Goal: Task Accomplishment & Management: Manage account settings

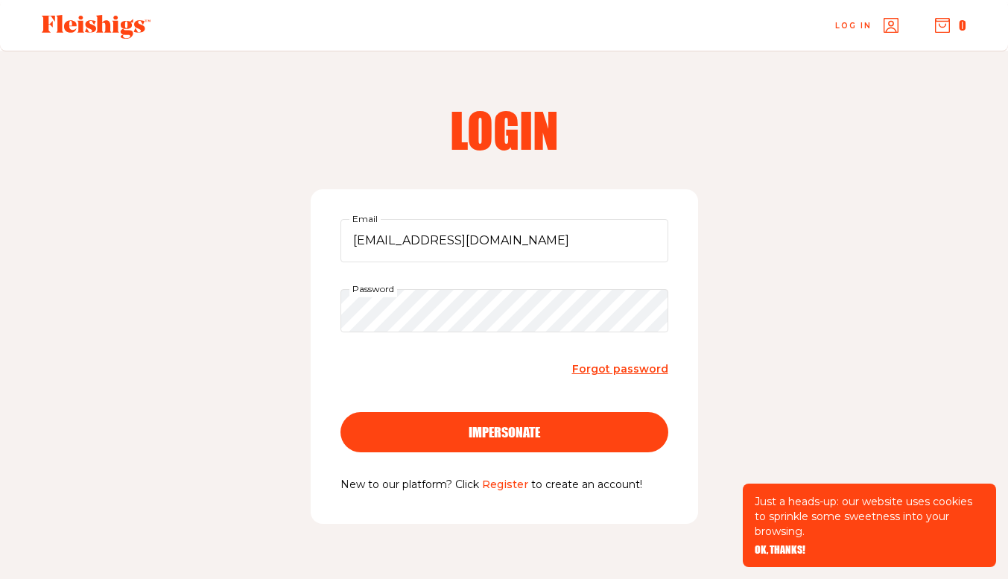
click at [776, 544] on span "OK, THANKS!" at bounding box center [779, 539] width 51 height 10
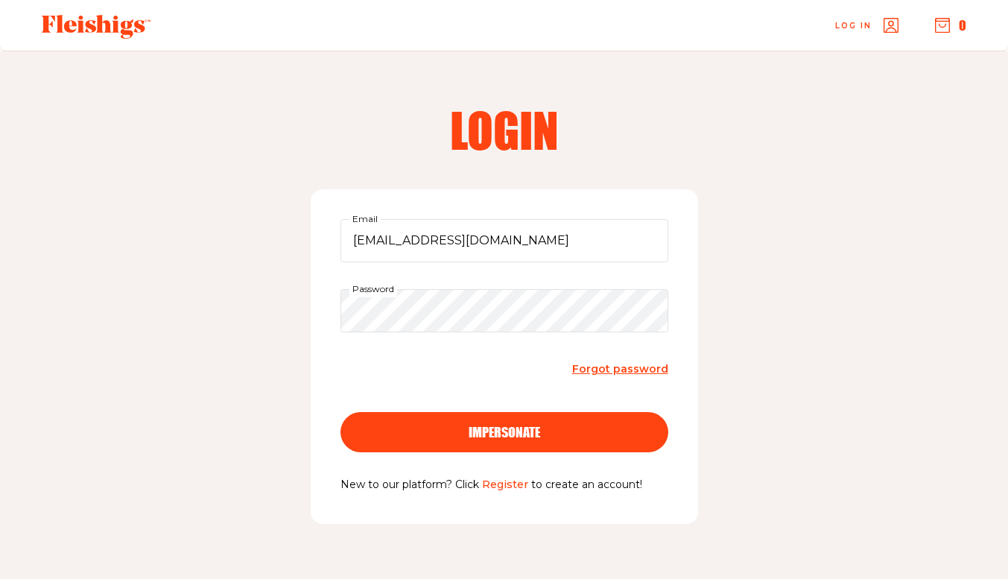
click at [494, 425] on span "impersonate" at bounding box center [503, 418] width 71 height 13
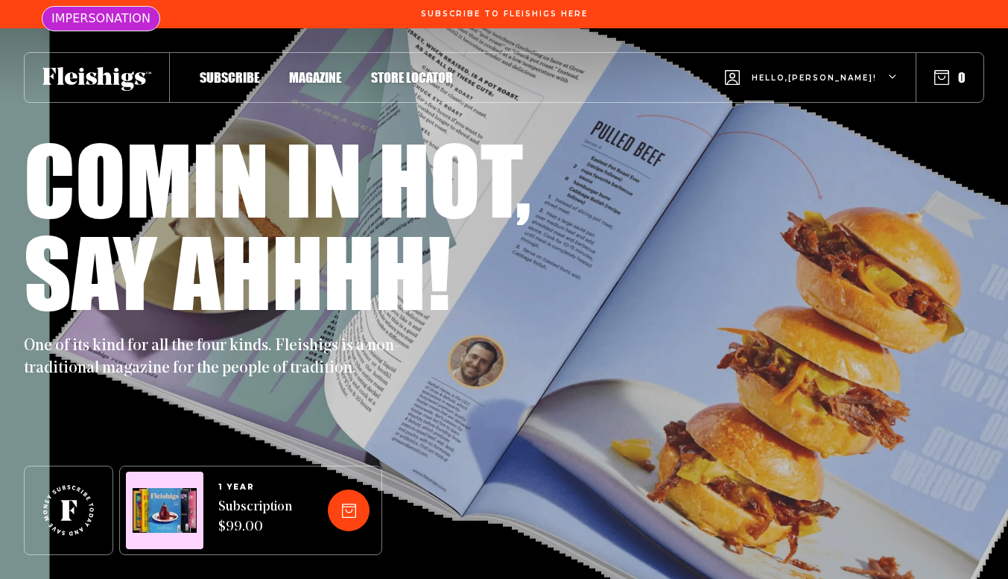
click at [853, 80] on span "Hello, [PERSON_NAME] !" at bounding box center [813, 89] width 125 height 35
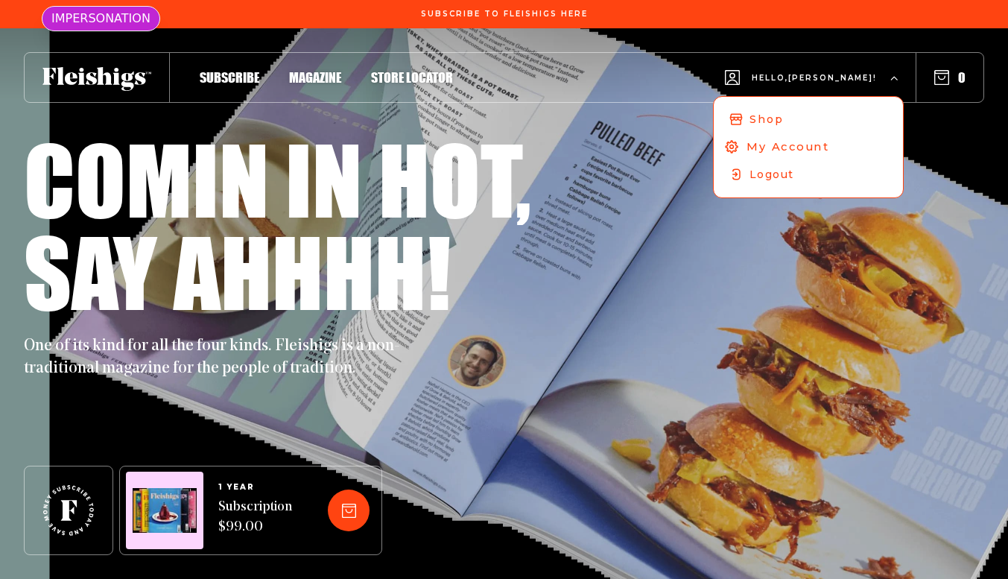
click at [829, 145] on span "My Account" at bounding box center [787, 147] width 83 height 16
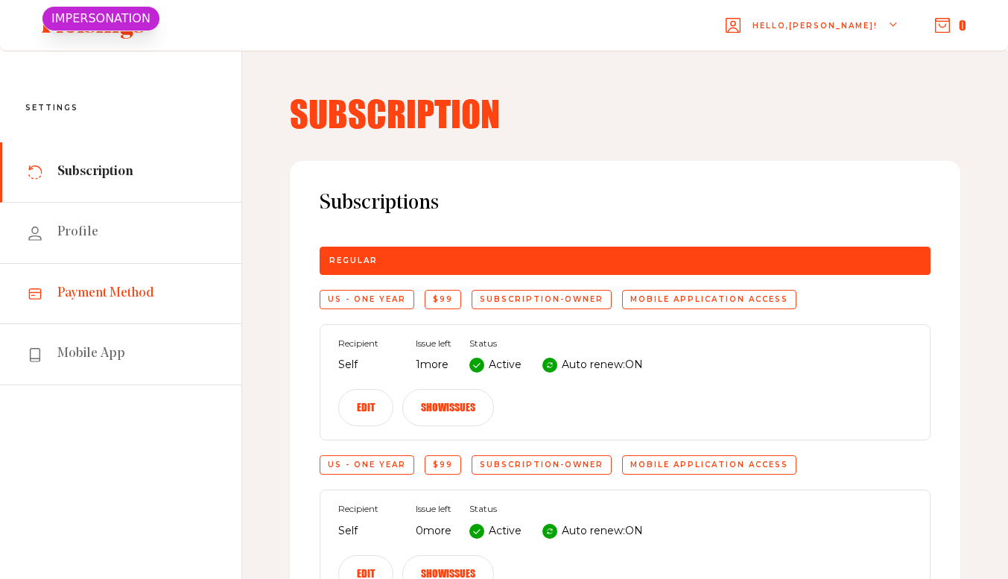
click at [109, 302] on span "Payment Method" at bounding box center [105, 293] width 97 height 18
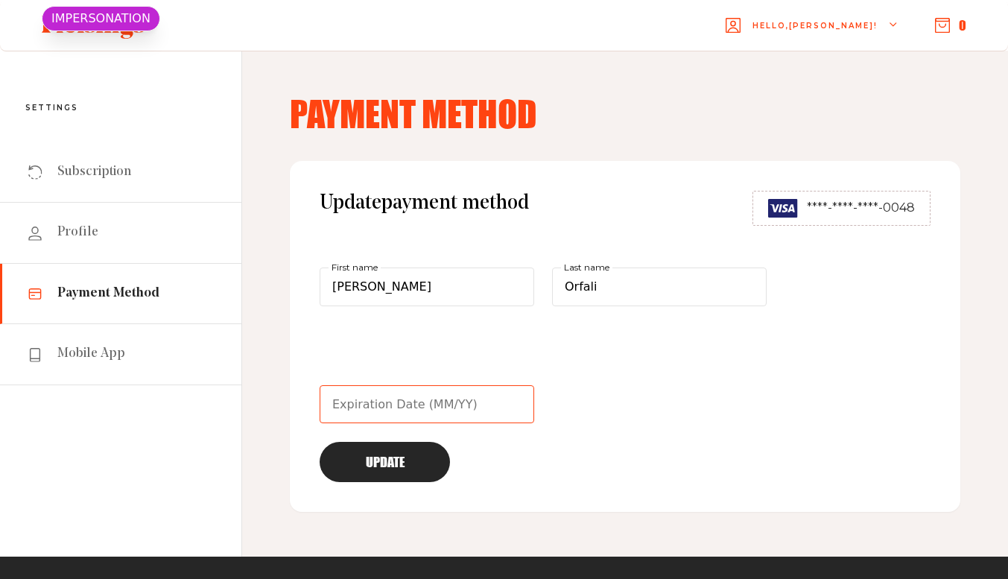
click at [448, 407] on input "text" at bounding box center [426, 404] width 214 height 39
type input "08/28"
click at [378, 468] on button "Update" at bounding box center [384, 462] width 130 height 40
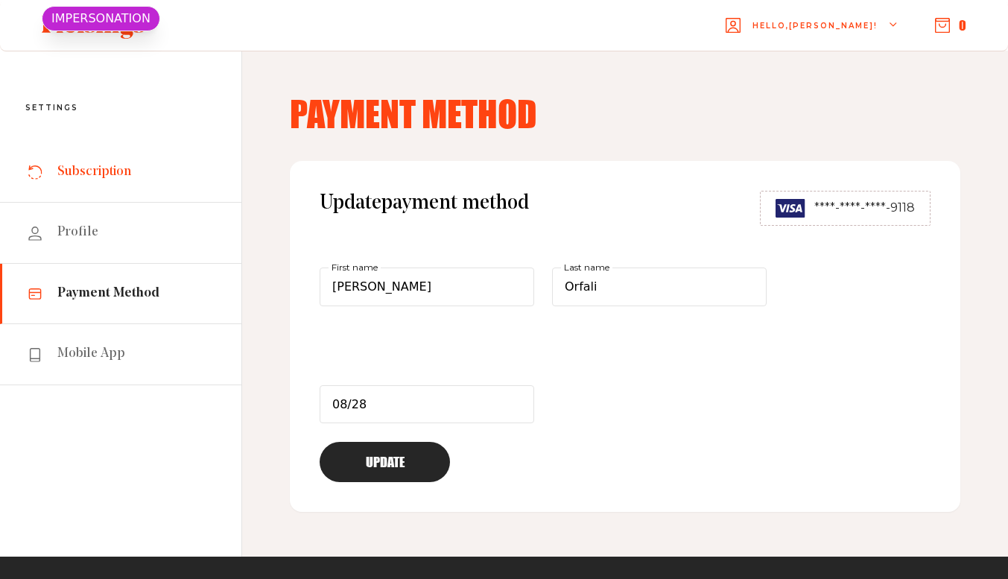
click at [168, 179] on link "Subscription" at bounding box center [120, 172] width 241 height 60
